Goal: Task Accomplishment & Management: Manage account settings

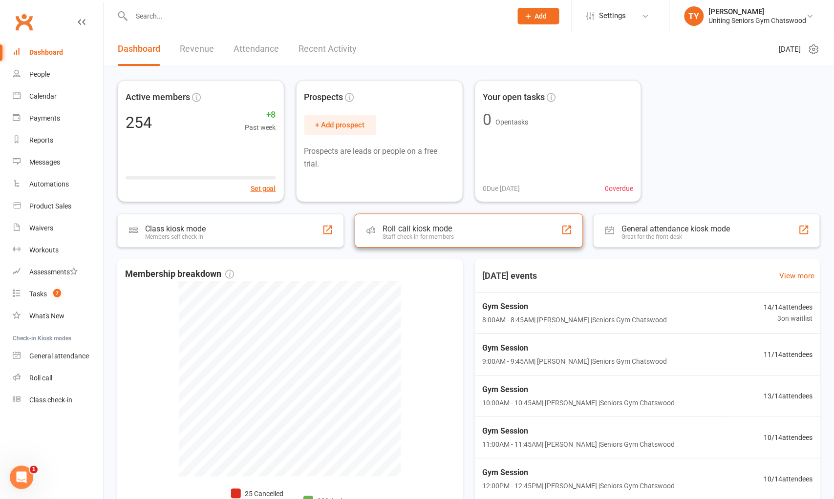
click at [456, 223] on div "Roll call kiosk mode Staff check-in for members" at bounding box center [469, 231] width 228 height 34
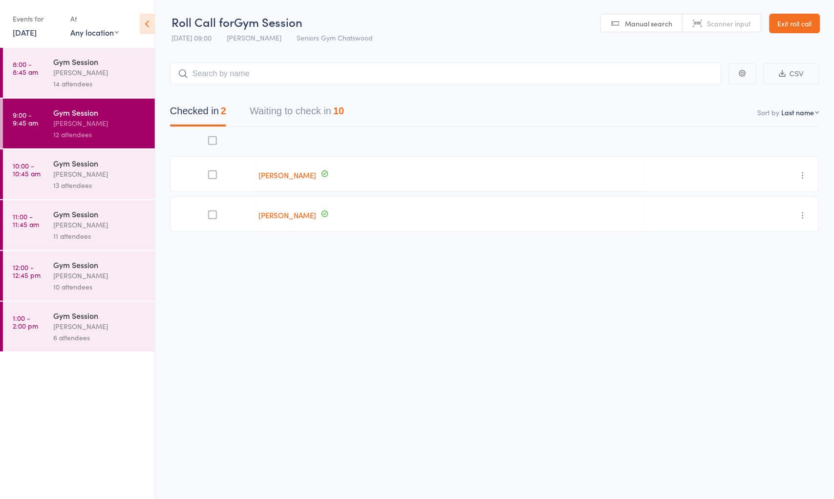
click at [290, 109] on button "Waiting to check in 10" at bounding box center [297, 114] width 94 height 26
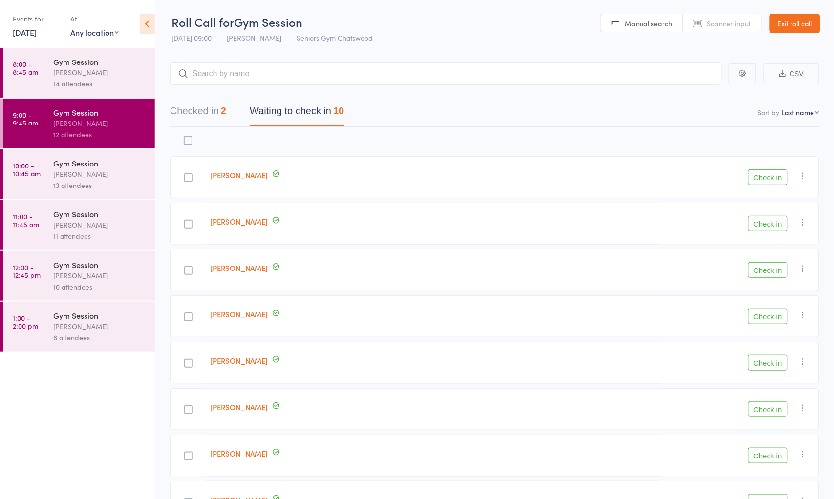
click at [255, 71] on input "search" at bounding box center [446, 74] width 552 height 22
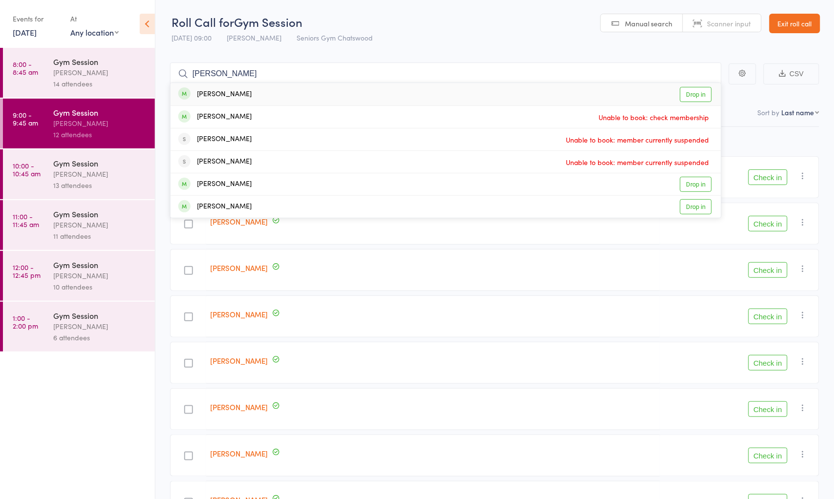
type input "[PERSON_NAME]"
click at [800, 26] on link "Exit roll call" at bounding box center [795, 24] width 51 height 20
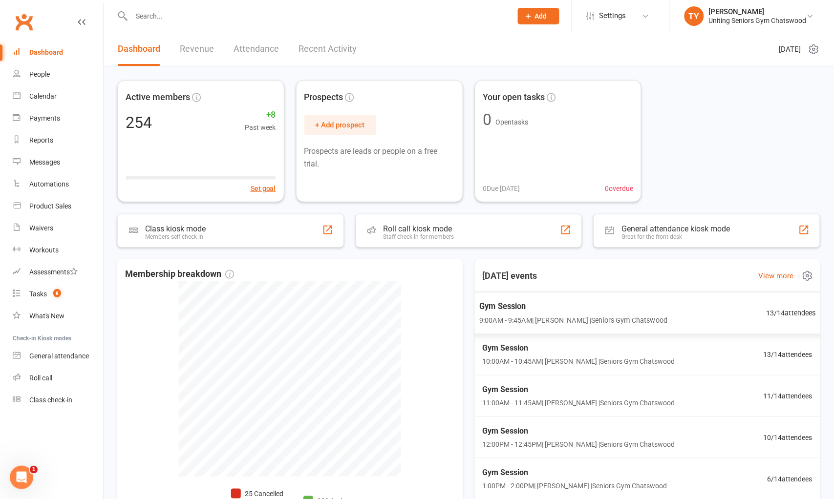
click at [577, 317] on span "9:00AM - 9:45AM | [PERSON_NAME] | Seniors [PERSON_NAME]" at bounding box center [573, 320] width 189 height 11
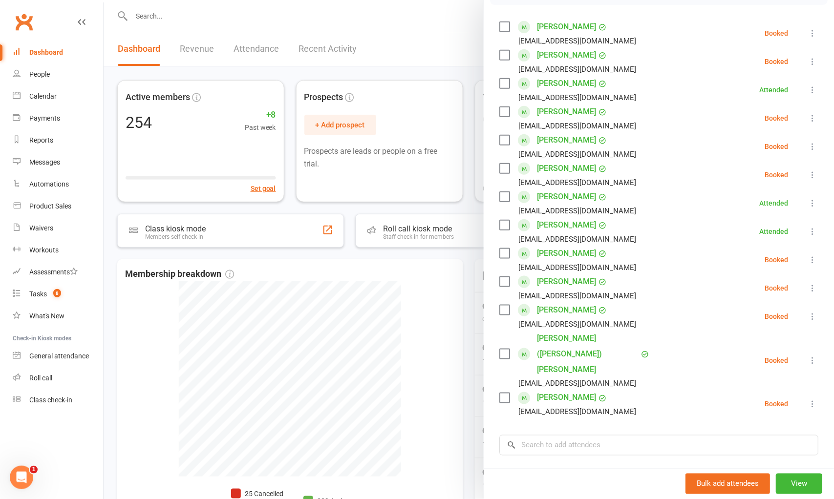
scroll to position [108, 0]
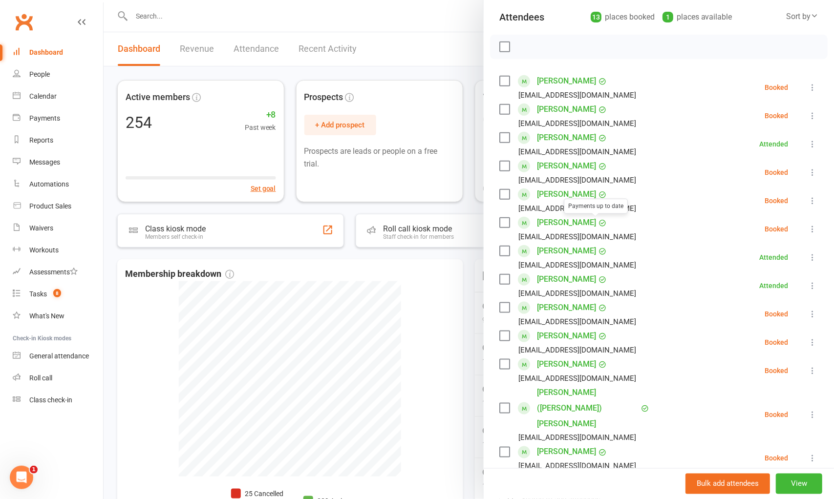
drag, startPoint x: 393, startPoint y: 270, endPoint x: 399, endPoint y: 271, distance: 5.5
click at [393, 270] on div at bounding box center [469, 249] width 730 height 499
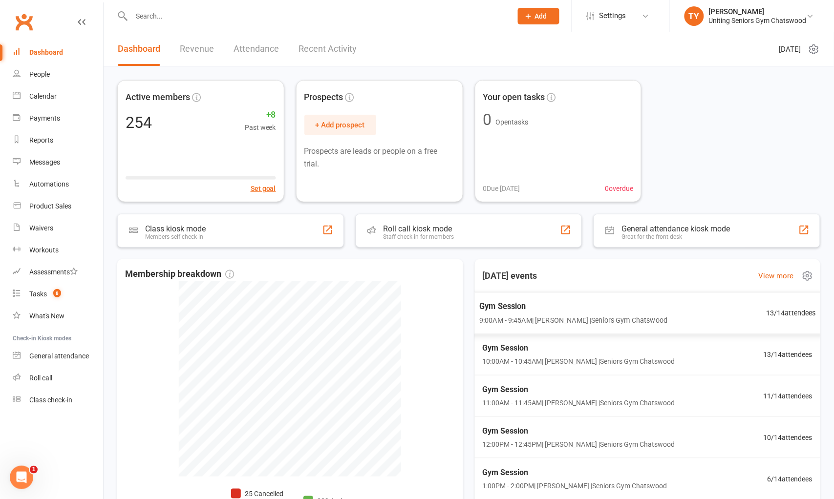
click at [556, 306] on span "Gym Session" at bounding box center [573, 306] width 189 height 13
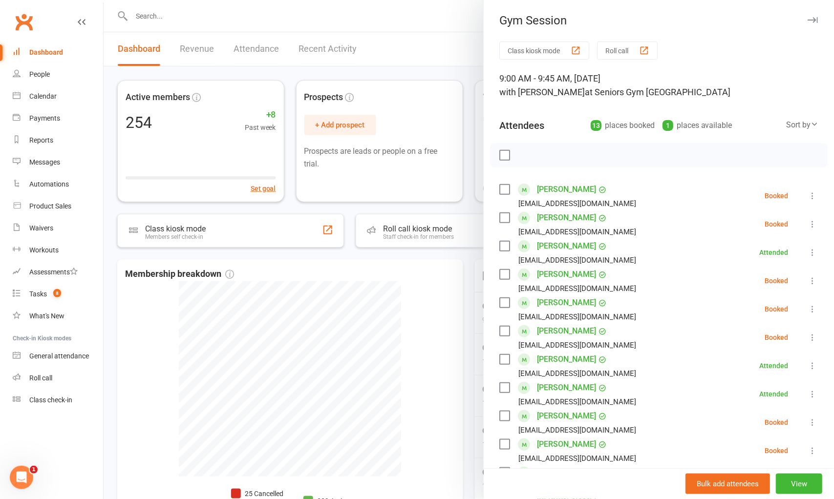
click at [413, 262] on div at bounding box center [469, 249] width 730 height 499
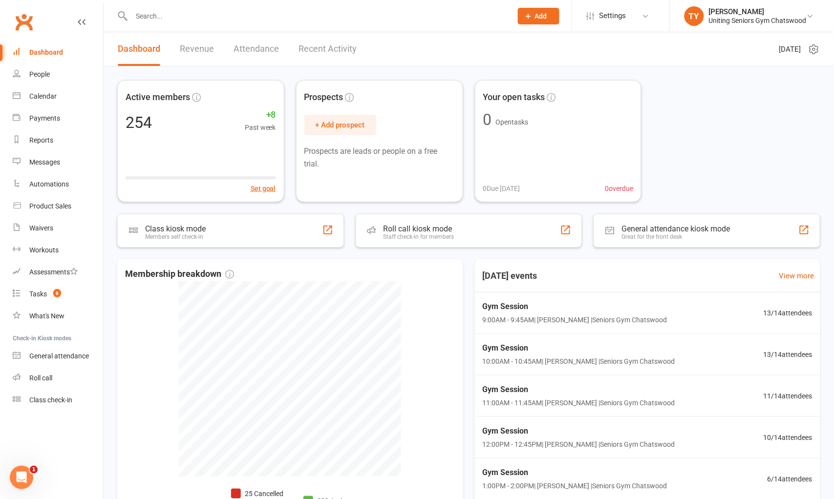
click at [281, 19] on input "text" at bounding box center [316, 16] width 377 height 14
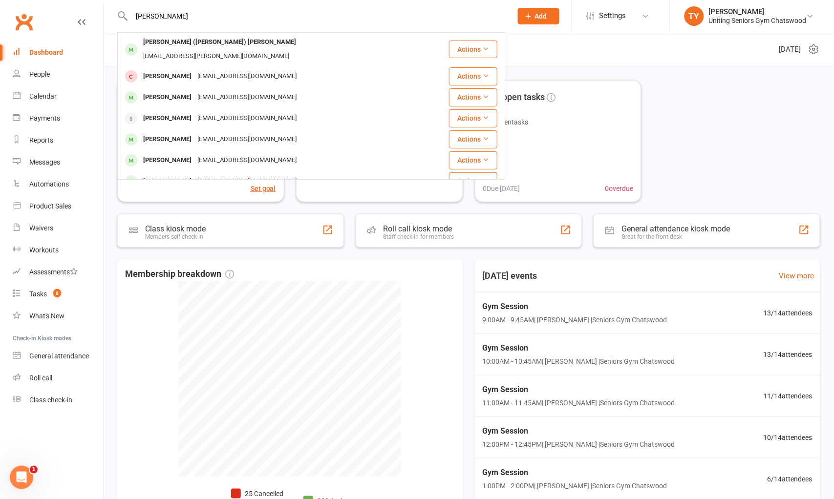
type input "cass loggie"
click at [201, 45] on div "Carol (Cass) Loggie" at bounding box center [219, 42] width 159 height 14
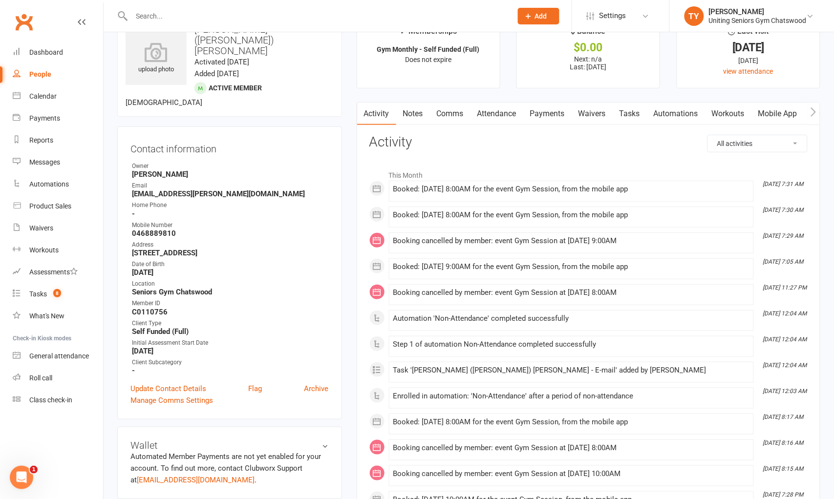
scroll to position [54, 0]
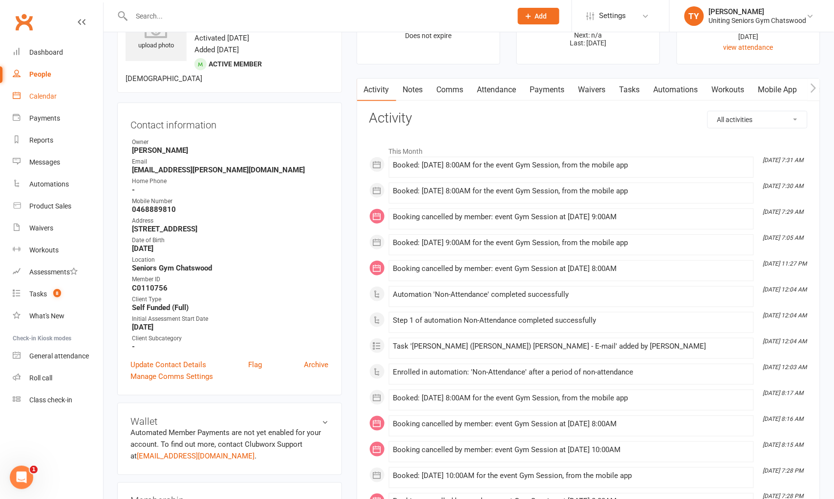
click at [50, 98] on div "Calendar" at bounding box center [42, 96] width 27 height 8
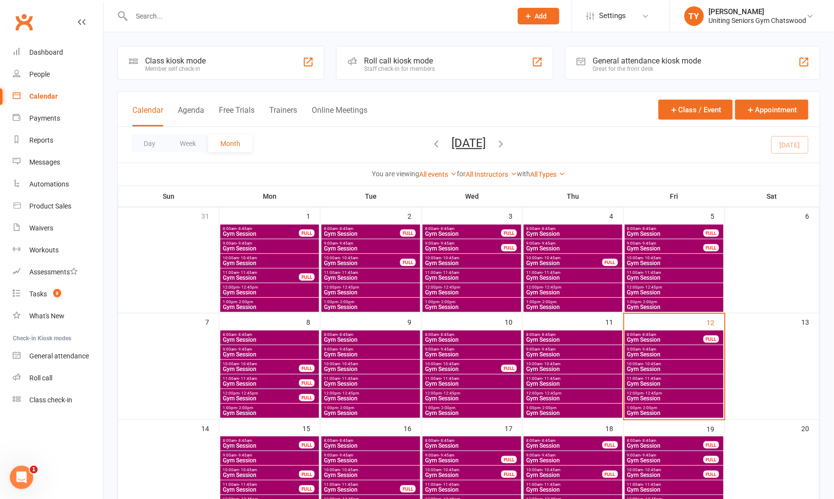
click at [680, 350] on span "9:00am - 9:45am" at bounding box center [674, 349] width 95 height 4
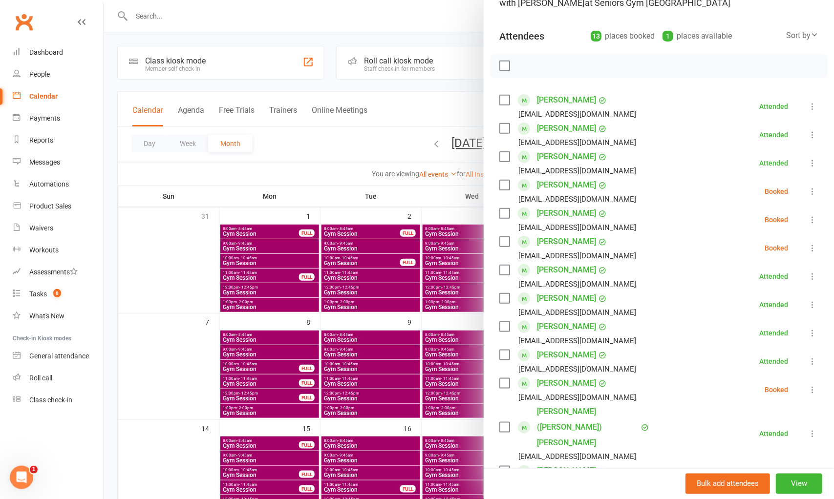
scroll to position [108, 0]
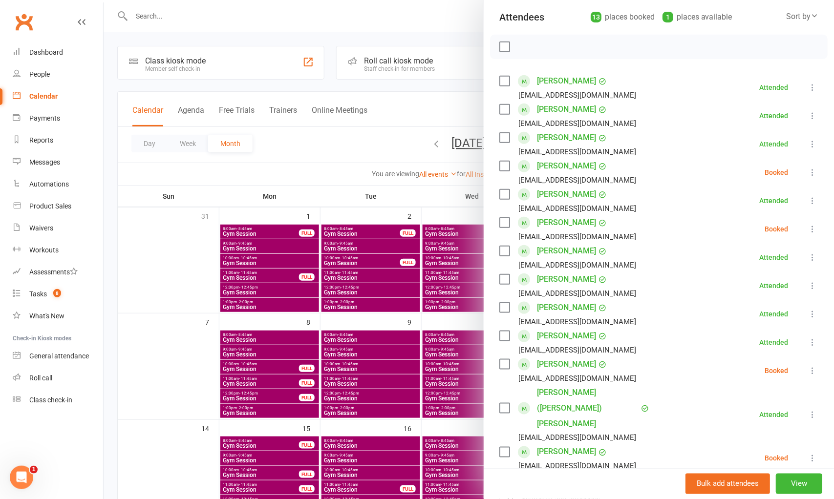
click at [300, 177] on div at bounding box center [469, 249] width 730 height 499
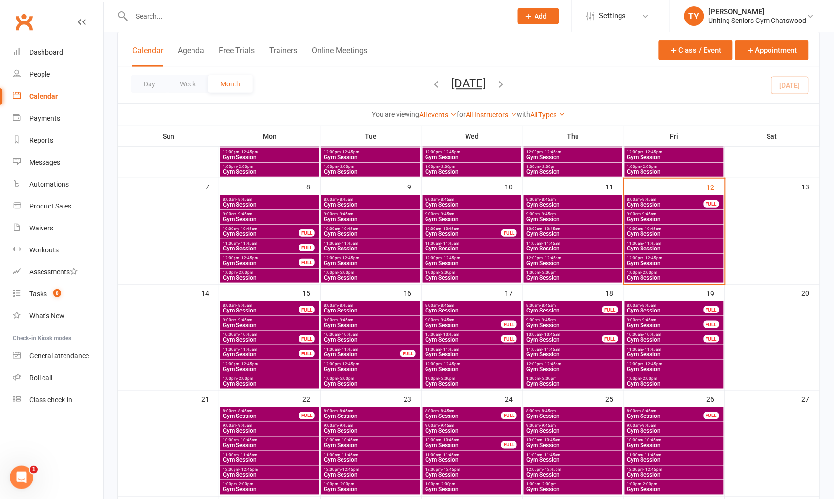
scroll to position [163, 0]
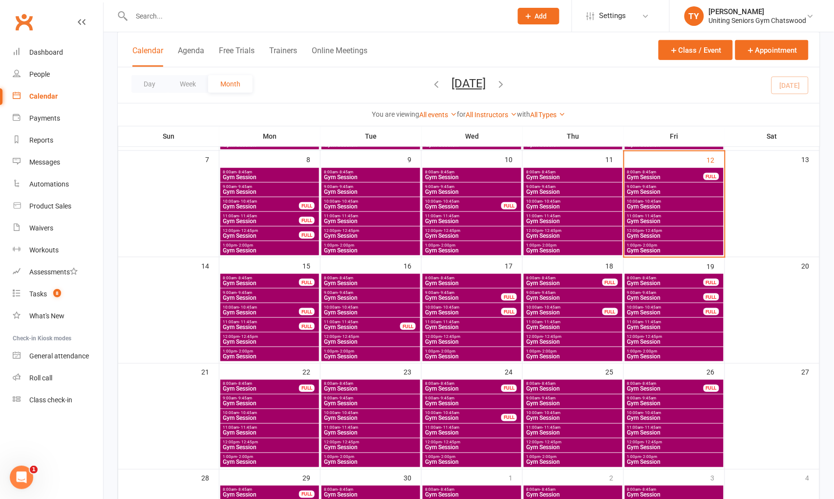
click at [267, 336] on span "12:00pm - 12:45pm" at bounding box center [269, 337] width 95 height 4
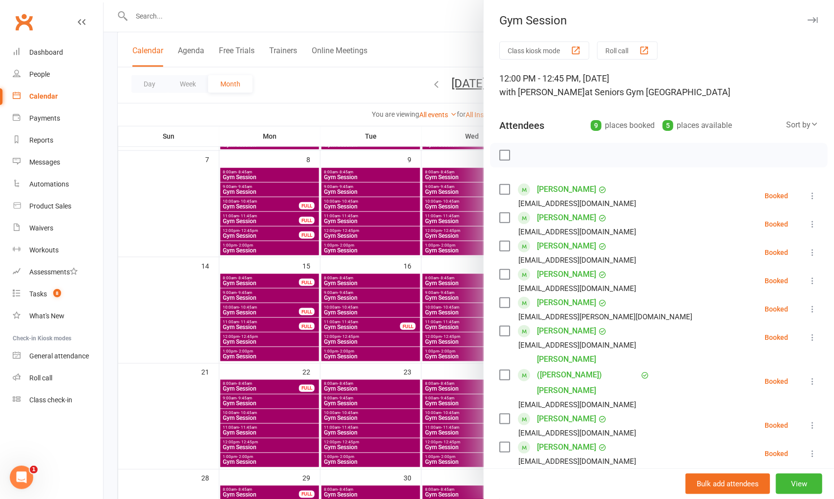
click at [271, 356] on div at bounding box center [469, 249] width 730 height 499
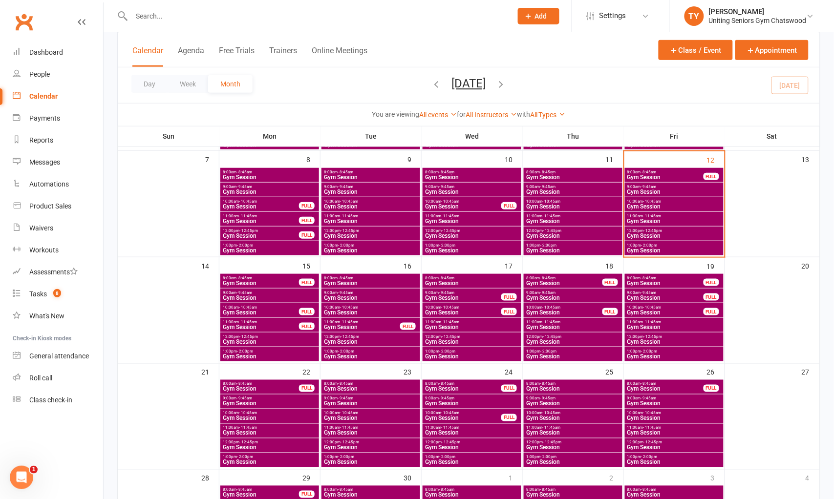
click at [257, 443] on span "12:00pm - 12:45pm" at bounding box center [269, 443] width 95 height 4
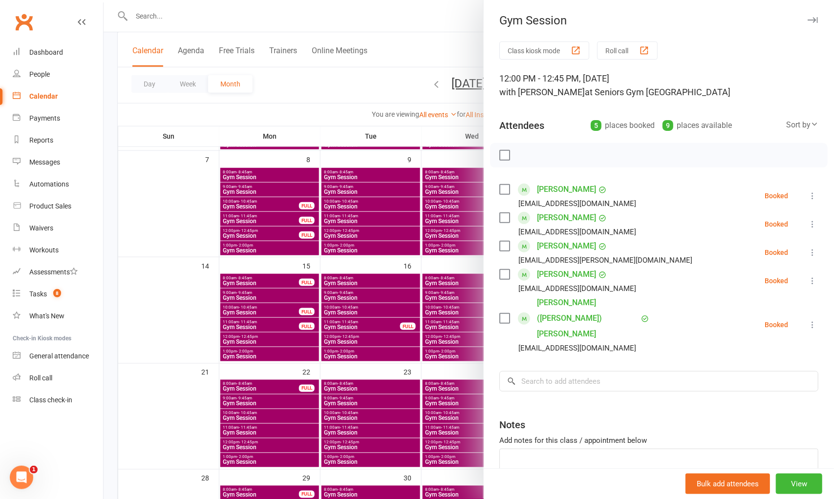
click at [257, 443] on div at bounding box center [469, 249] width 730 height 499
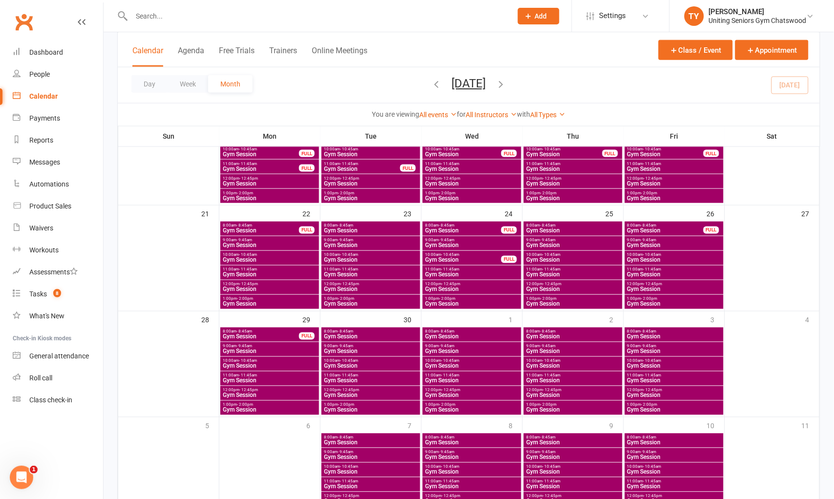
scroll to position [325, 0]
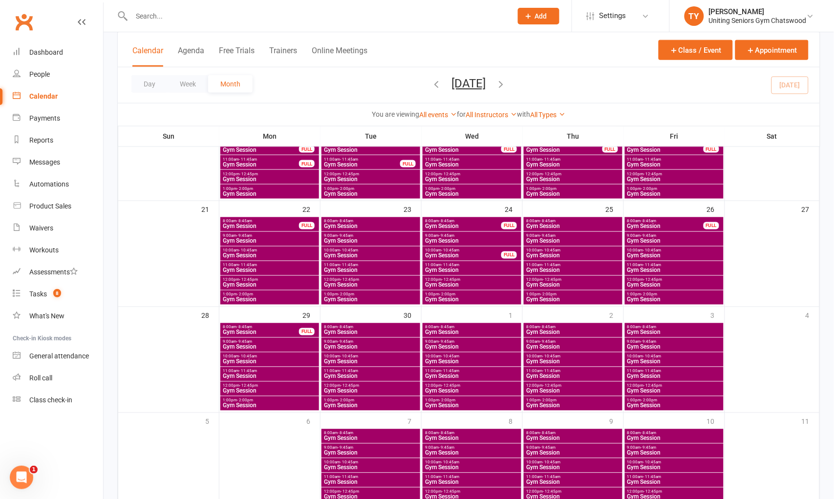
click at [253, 388] on span "Gym Session" at bounding box center [269, 391] width 95 height 6
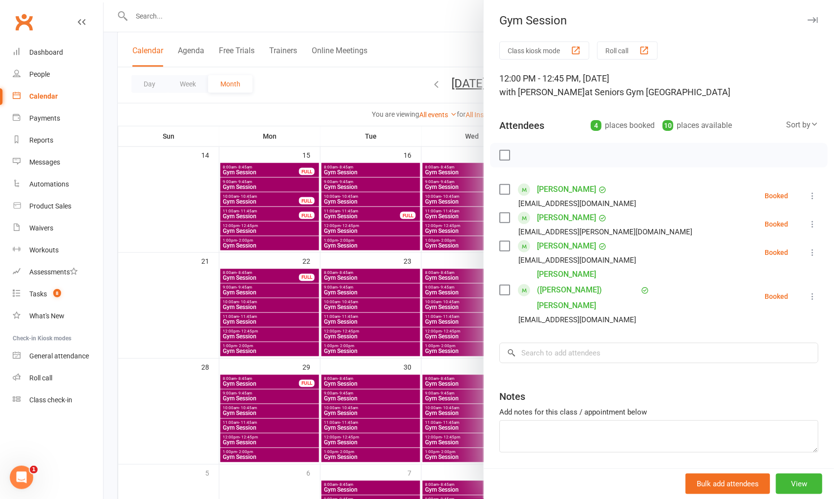
scroll to position [217, 0]
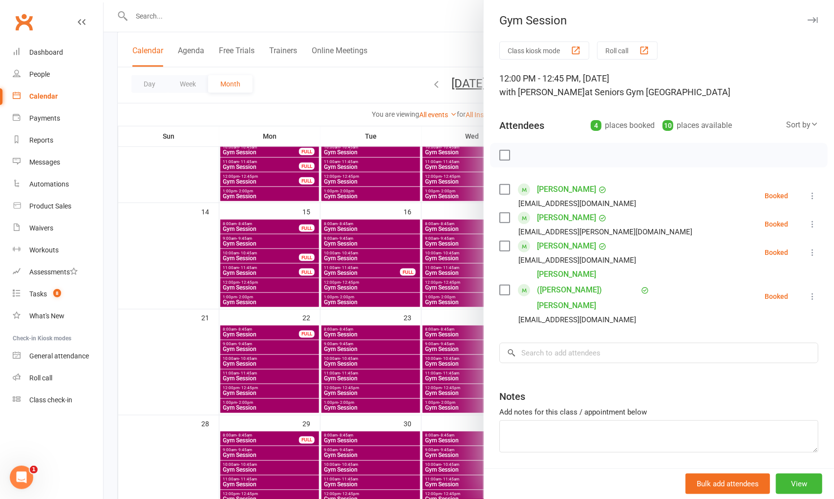
click at [356, 366] on div at bounding box center [469, 249] width 730 height 499
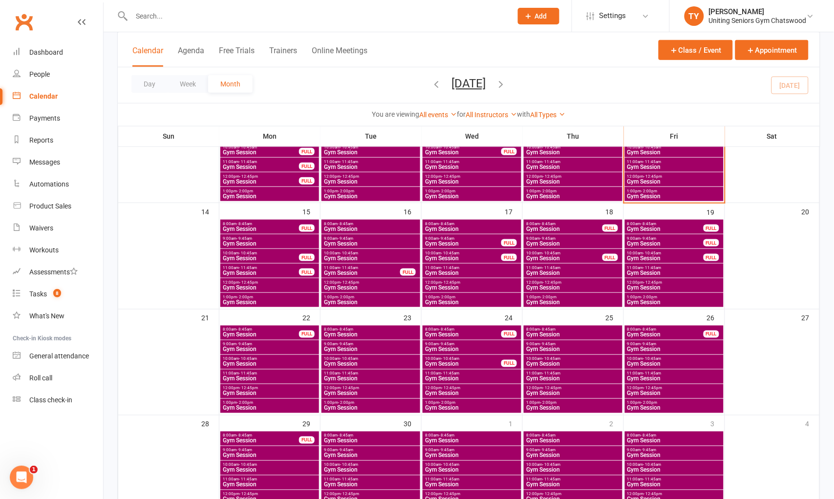
scroll to position [271, 0]
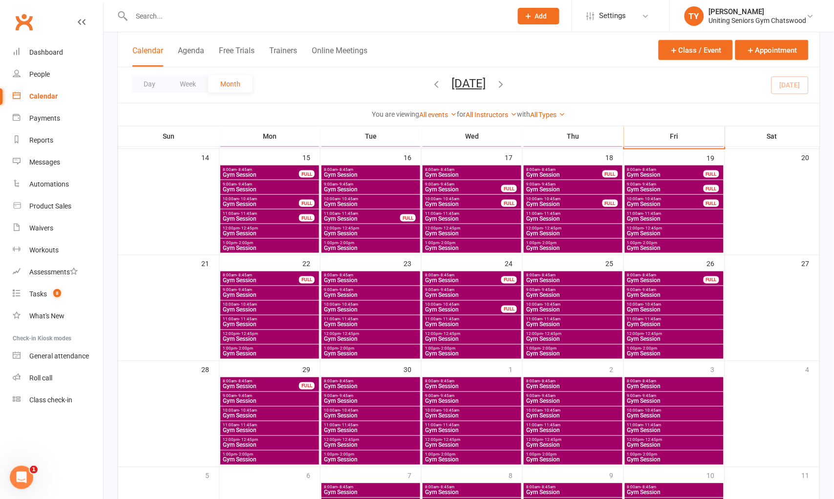
click at [192, 32] on div "Calendar Agenda Free Trials Trainers Online Meetings Class / Event Appointment" at bounding box center [469, 49] width 702 height 35
click at [200, 15] on input "text" at bounding box center [316, 16] width 377 height 14
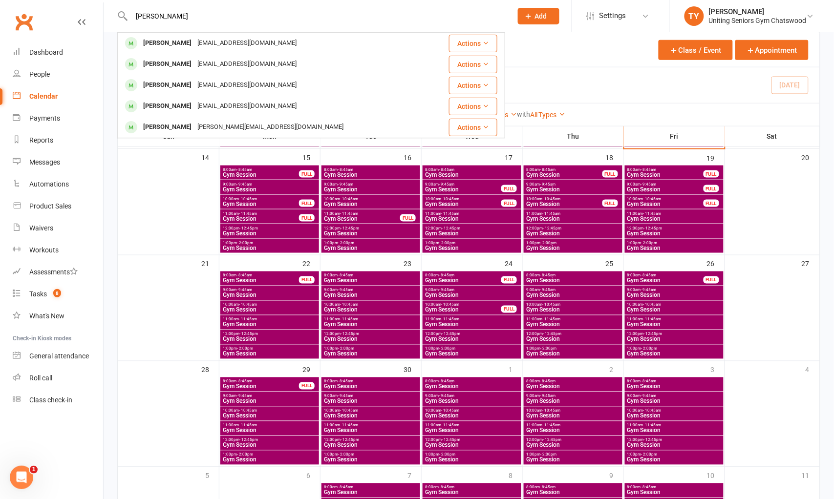
type input "sharon todd"
click at [215, 43] on div "sharontoddmiller@yahoo.com.au" at bounding box center [246, 43] width 105 height 14
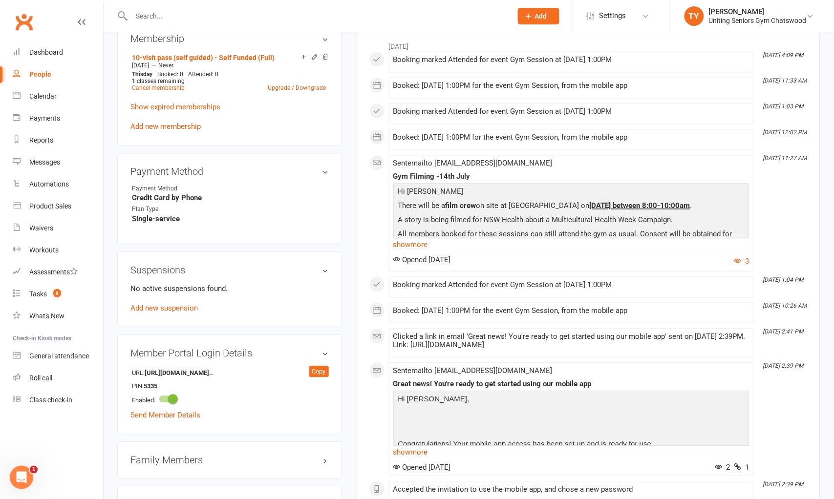
scroll to position [489, 0]
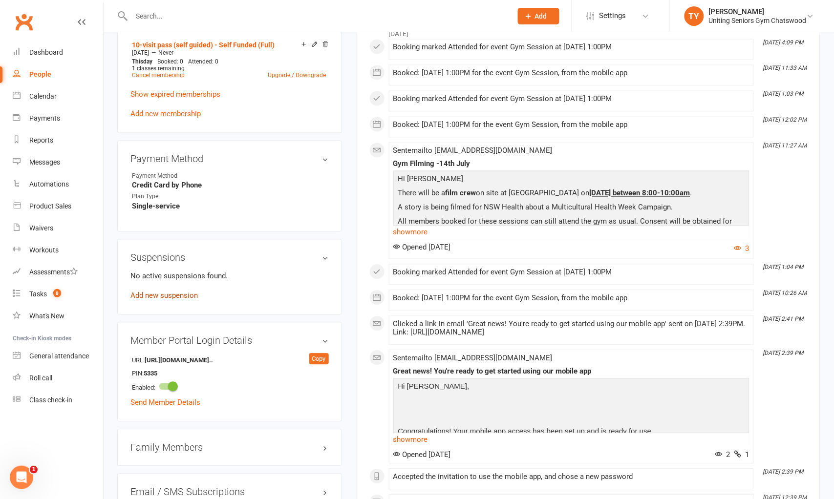
click at [188, 297] on link "Add new suspension" at bounding box center [163, 296] width 67 height 9
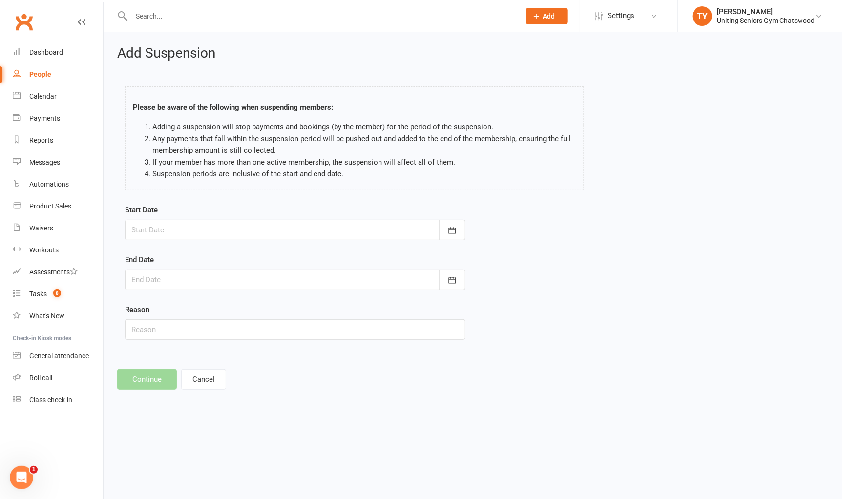
click at [235, 235] on div at bounding box center [295, 230] width 341 height 21
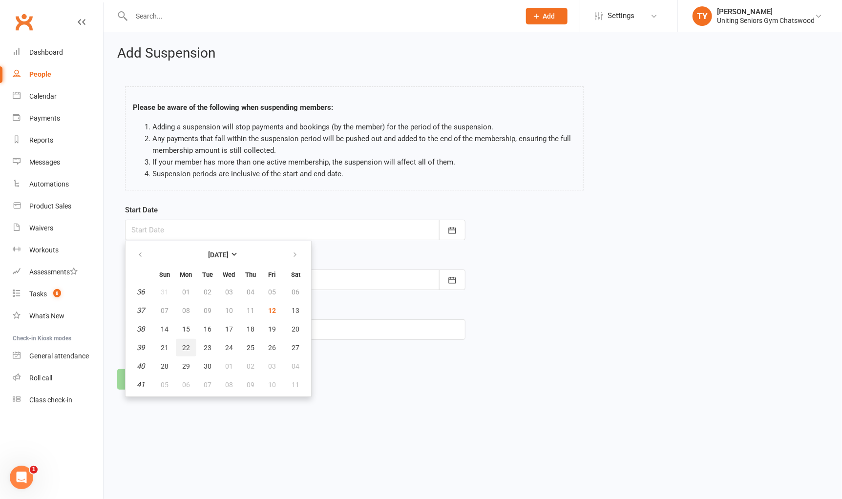
click at [181, 349] on button "22" at bounding box center [186, 348] width 21 height 18
type input "22 Sep 2025"
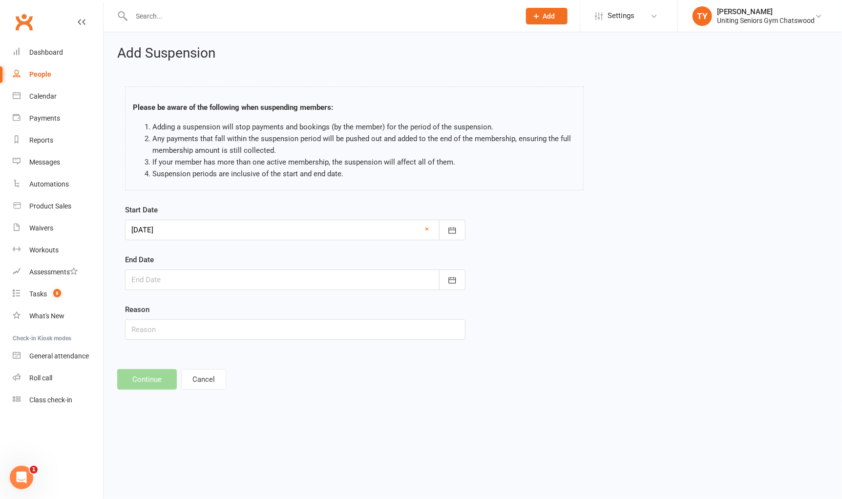
click at [192, 277] on div at bounding box center [295, 280] width 341 height 21
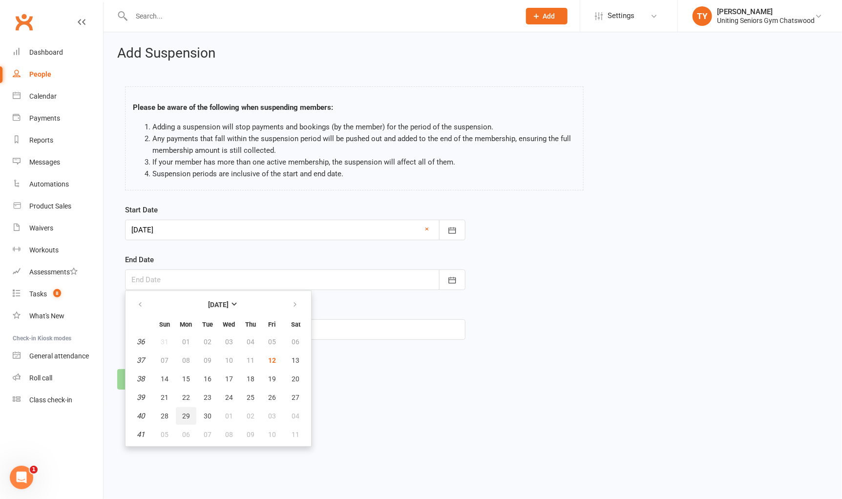
click at [192, 415] on button "29" at bounding box center [186, 416] width 21 height 18
type input "29 Sep 2025"
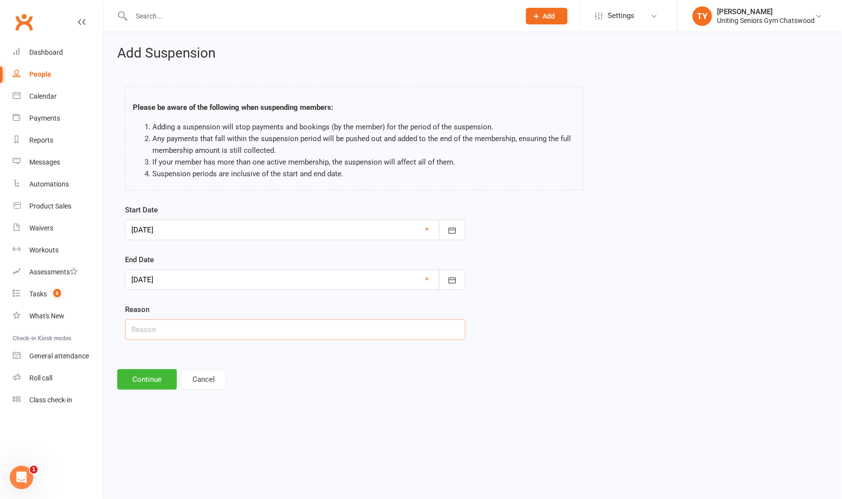
click at [187, 333] on input "text" at bounding box center [295, 330] width 341 height 21
type input "away"
click at [150, 383] on button "Continue" at bounding box center [147, 379] width 60 height 21
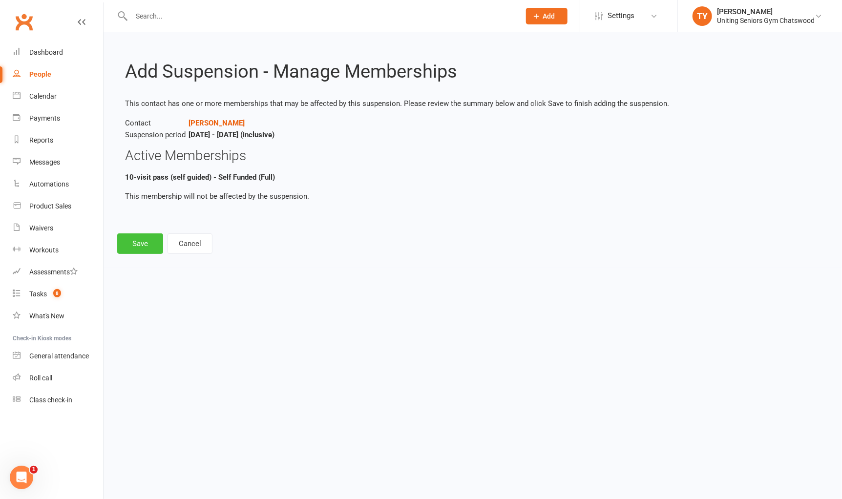
click at [142, 241] on button "Save" at bounding box center [140, 244] width 46 height 21
